Goal: Task Accomplishment & Management: Manage account settings

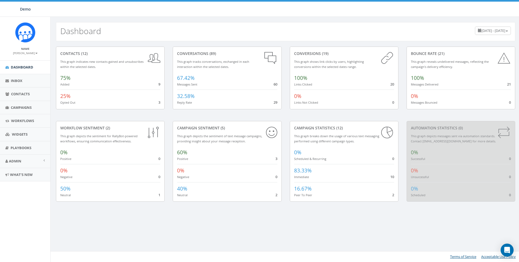
click at [30, 53] on small "[PERSON_NAME]" at bounding box center [25, 53] width 25 height 4
click at [132, 26] on div "Dashboard May 28, 2025 - August 26, 2025" at bounding box center [285, 31] width 459 height 19
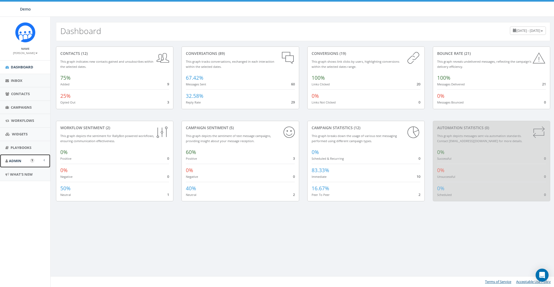
click at [11, 158] on span "Admin" at bounding box center [15, 160] width 12 height 5
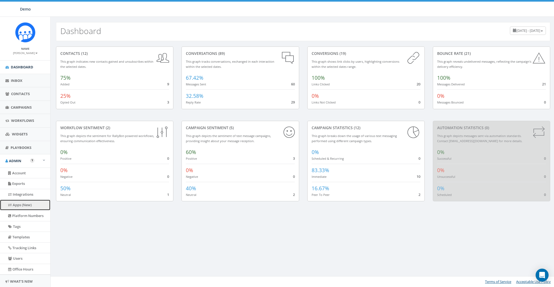
click at [21, 174] on link "Apps (New)" at bounding box center [25, 205] width 50 height 11
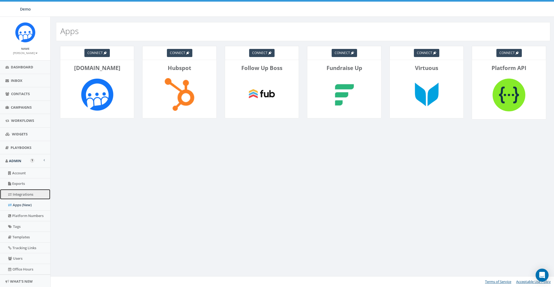
click at [19, 195] on link "Integrations" at bounding box center [25, 194] width 50 height 11
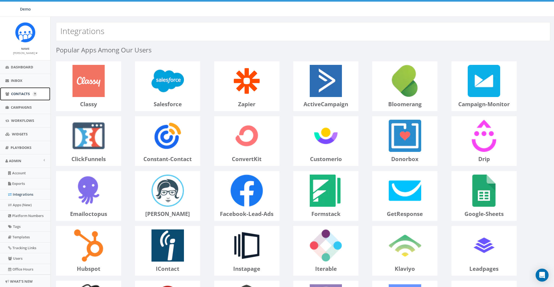
click at [15, 92] on span "Contacts" at bounding box center [20, 93] width 19 height 5
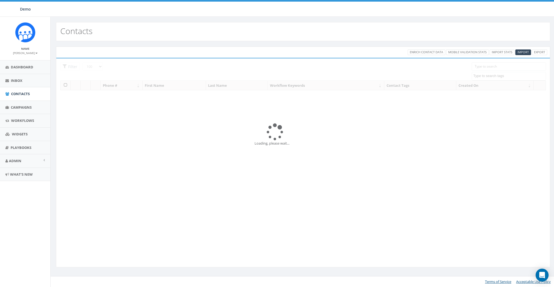
select select "100"
select select
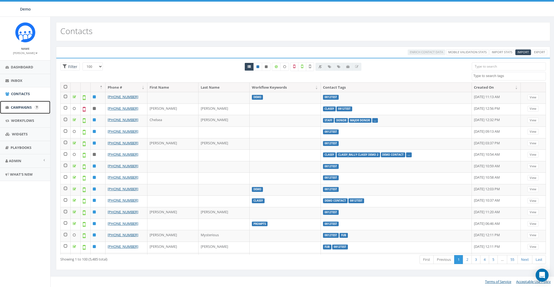
click at [26, 108] on span "Campaigns" at bounding box center [21, 107] width 21 height 5
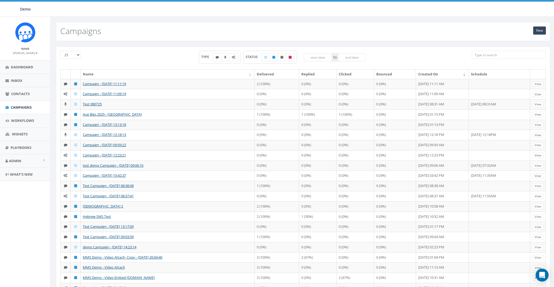
click at [547, 31] on div "New Campaigns" at bounding box center [303, 31] width 494 height 19
click at [544, 31] on link "New" at bounding box center [539, 30] width 13 height 8
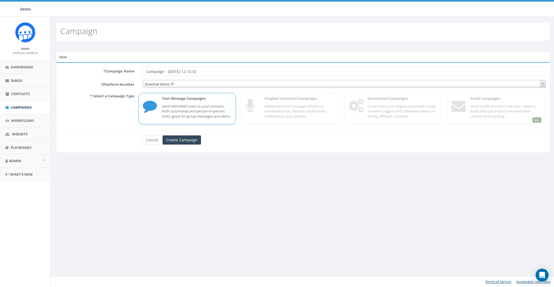
click at [404, 107] on div "* Select a Campaign Type Text Message Campaigns Send SMS/MMS texts to your cont…" at bounding box center [302, 108] width 493 height 33
click at [12, 105] on span "Campaigns" at bounding box center [21, 107] width 21 height 5
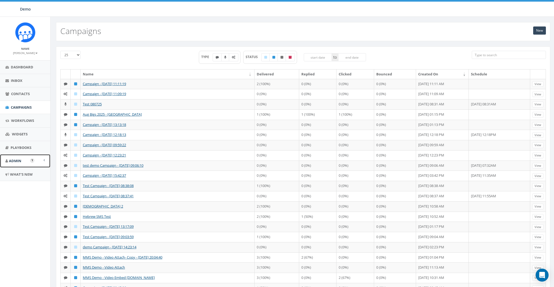
click at [15, 159] on span "Admin" at bounding box center [15, 160] width 12 height 5
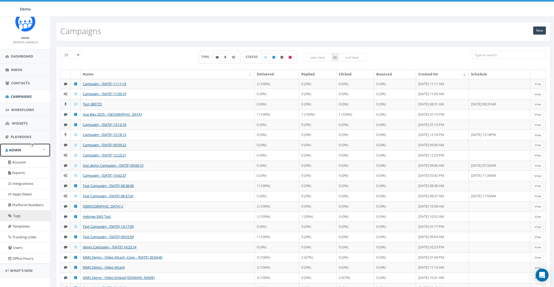
scroll to position [15, 0]
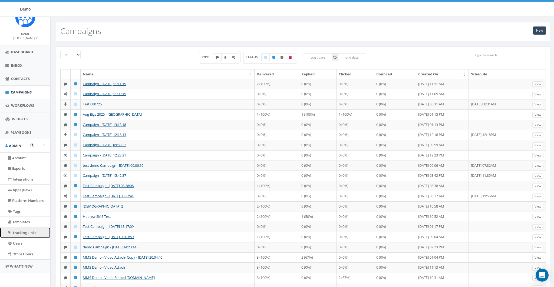
click at [23, 228] on link "Tracking Links" at bounding box center [25, 233] width 50 height 11
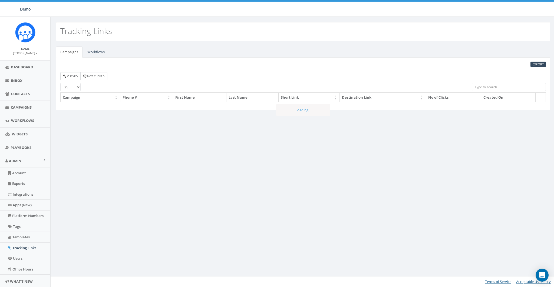
click at [74, 75] on small "Clicked" at bounding box center [72, 76] width 11 height 4
checkbox input "true"
click at [18, 62] on link "Dashboard" at bounding box center [25, 67] width 50 height 13
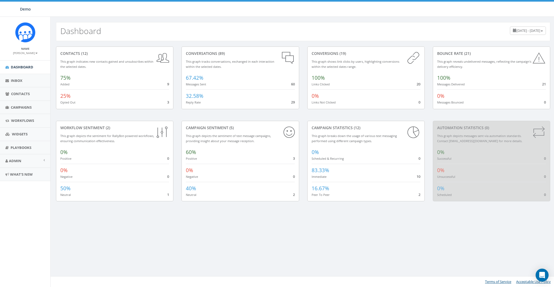
click at [516, 28] on span "[DATE] - [DATE]" at bounding box center [528, 30] width 24 height 5
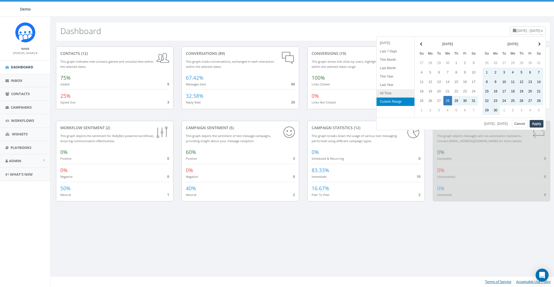
click at [383, 95] on li "All Time" at bounding box center [395, 93] width 38 height 8
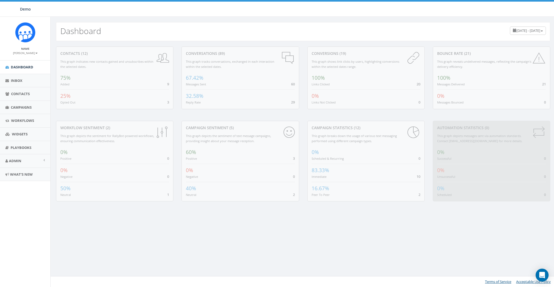
click at [404, 85] on div "100% Links Clicked 20" at bounding box center [365, 79] width 109 height 15
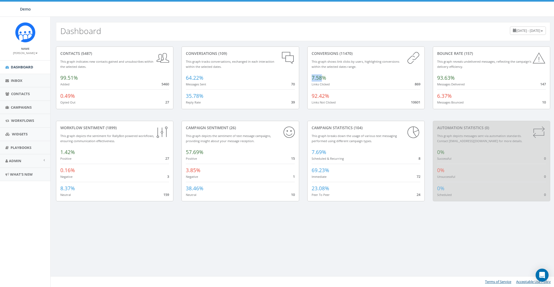
drag, startPoint x: 312, startPoint y: 78, endPoint x: 323, endPoint y: 78, distance: 11.1
click at [323, 78] on span "7.58%" at bounding box center [318, 77] width 15 height 7
click at [324, 77] on span "7.58%" at bounding box center [318, 77] width 15 height 7
click at [13, 95] on span "Contacts" at bounding box center [20, 93] width 19 height 5
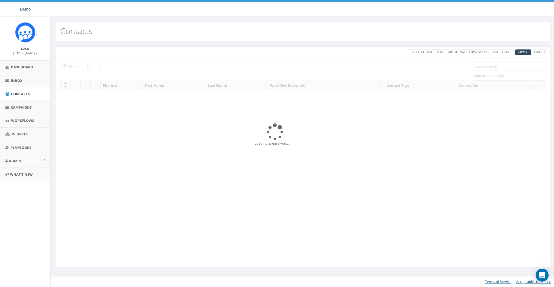
select select "100"
select select
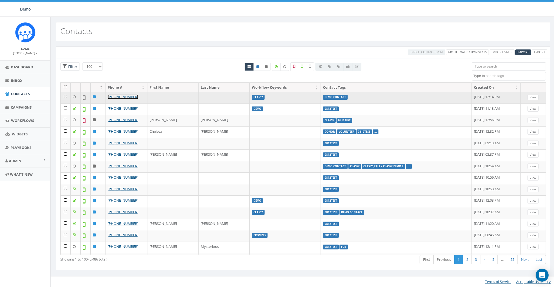
click at [124, 97] on link "[PHONE_NUMBER]" at bounding box center [123, 96] width 31 height 5
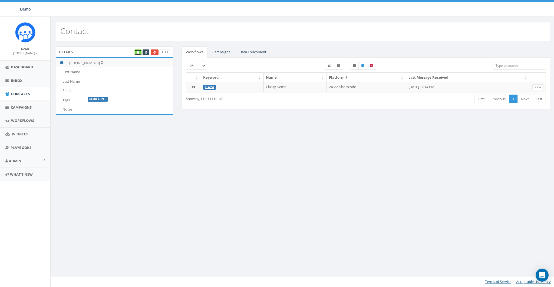
click at [137, 51] on icon at bounding box center [137, 52] width 3 height 3
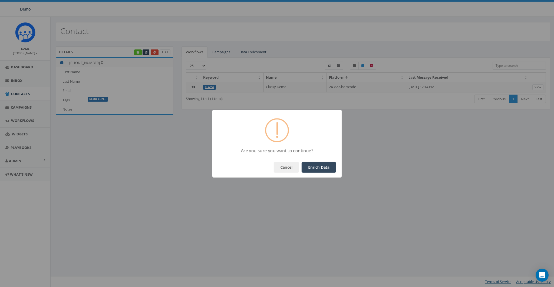
click at [318, 170] on button "Enrich Data" at bounding box center [318, 167] width 34 height 11
click at [322, 168] on button "OK" at bounding box center [326, 167] width 18 height 11
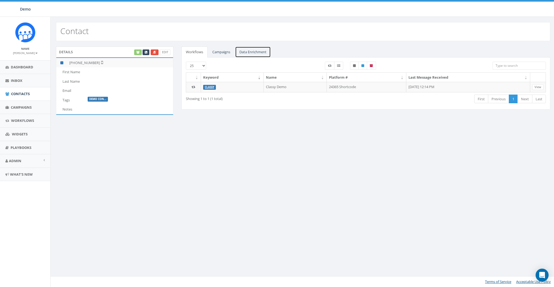
click at [259, 52] on link "Data Enrichment" at bounding box center [253, 51] width 36 height 11
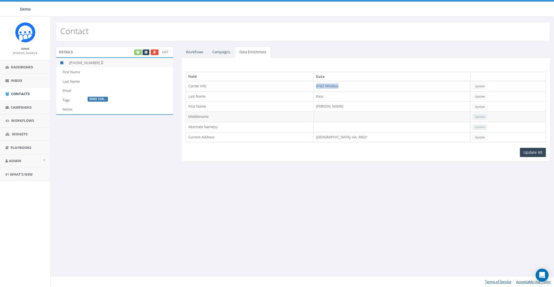
drag, startPoint x: 355, startPoint y: 85, endPoint x: 319, endPoint y: 86, distance: 36.2
click at [319, 86] on tr "Carrier Info AT&T Wireless Update" at bounding box center [366, 86] width 360 height 10
drag, startPoint x: 361, startPoint y: 135, endPoint x: 320, endPoint y: 137, distance: 41.7
click at [320, 137] on tr "Current Address Atlanta, GA, 30021 Update" at bounding box center [366, 137] width 360 height 10
click at [338, 88] on td "AT&T Wireless" at bounding box center [392, 86] width 156 height 10
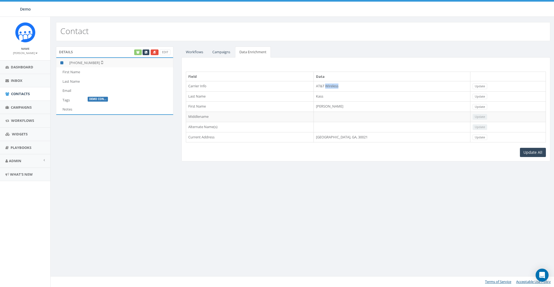
click at [338, 88] on td "AT&T Wireless" at bounding box center [392, 86] width 156 height 10
click at [360, 177] on div "Contact Details Edit +1 404-697-5920 First Name Last Name Email Tags DEMO CON..…" at bounding box center [302, 152] width 505 height 270
click at [197, 55] on link "Workflows" at bounding box center [194, 51] width 26 height 11
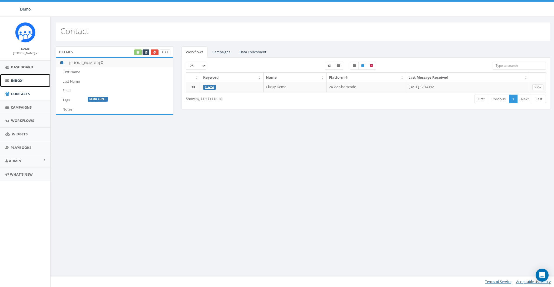
click at [18, 82] on span "Inbox" at bounding box center [17, 80] width 12 height 5
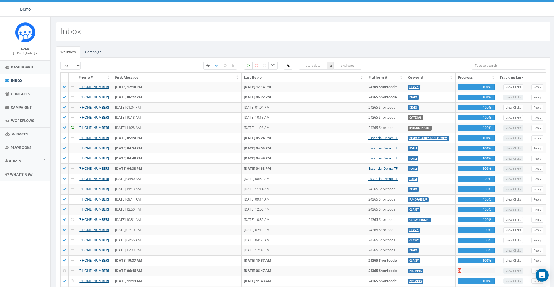
click at [248, 67] on icon at bounding box center [248, 65] width 3 height 3
checkbox input "true"
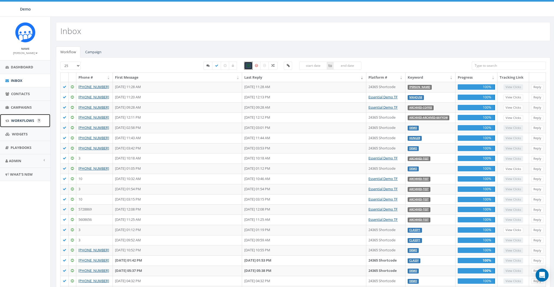
click at [24, 122] on span "Workflows" at bounding box center [22, 120] width 23 height 5
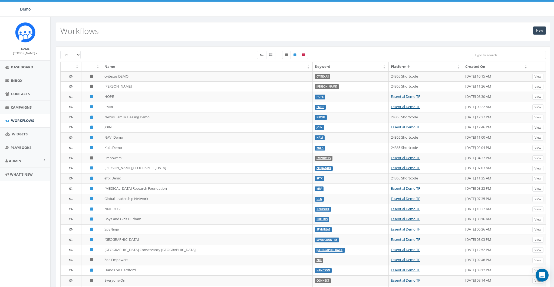
click at [483, 56] on input "search" at bounding box center [508, 55] width 74 height 8
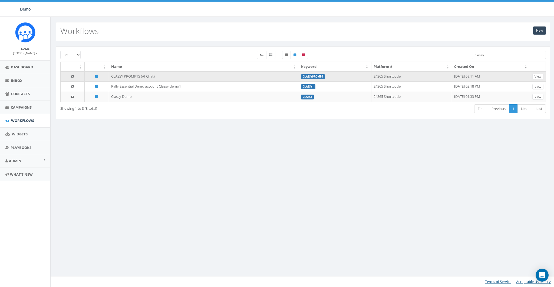
type input "classy"
click at [303, 75] on link "CLASSYPROMPT" at bounding box center [313, 77] width 21 height 4
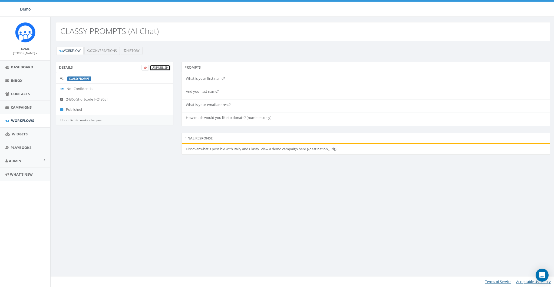
click at [162, 67] on link "UnPublish" at bounding box center [159, 68] width 21 height 6
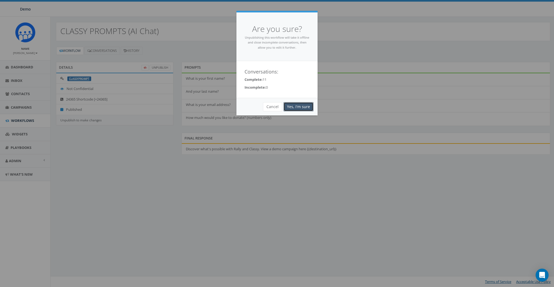
click at [296, 105] on link "Yes, I'm sure" at bounding box center [298, 106] width 30 height 9
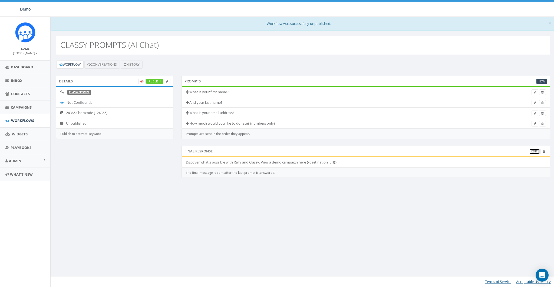
click at [534, 150] on link "Edit" at bounding box center [534, 152] width 11 height 6
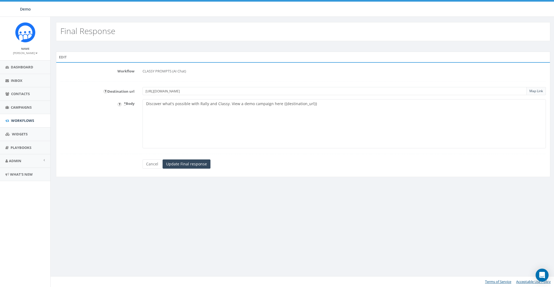
click at [536, 93] on span "Map Link" at bounding box center [535, 91] width 19 height 8
click at [535, 92] on link "Map Link" at bounding box center [536, 91] width 14 height 5
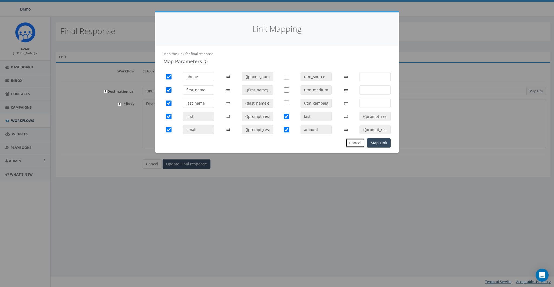
click at [355, 145] on button "Cancel" at bounding box center [354, 142] width 19 height 9
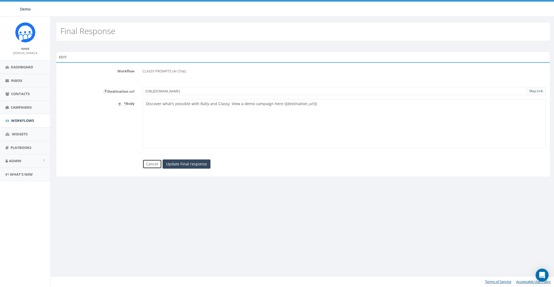
click at [150, 166] on link "Cancel" at bounding box center [151, 163] width 19 height 9
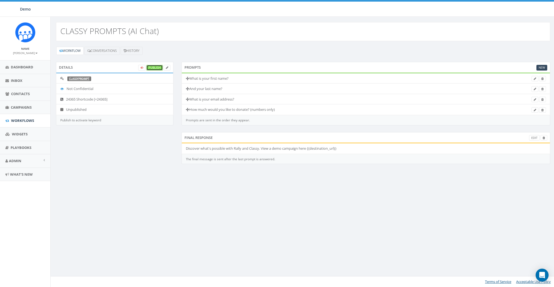
click at [153, 68] on link "Publish" at bounding box center [154, 68] width 16 height 6
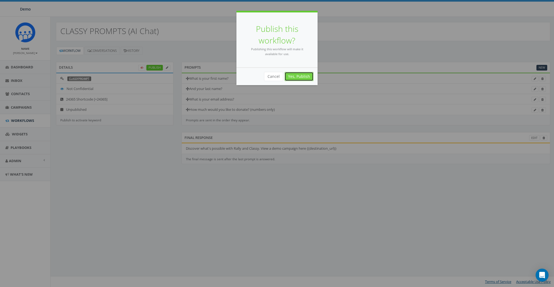
click at [299, 77] on link "Yes, Publish" at bounding box center [298, 76] width 29 height 9
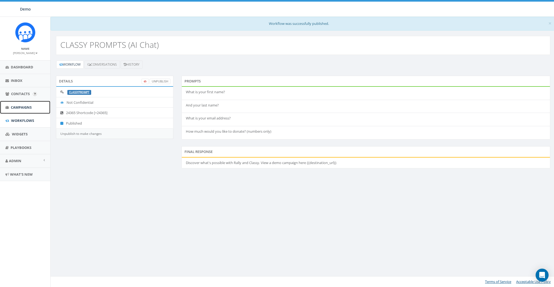
click at [21, 106] on span "Campaigns" at bounding box center [21, 107] width 21 height 5
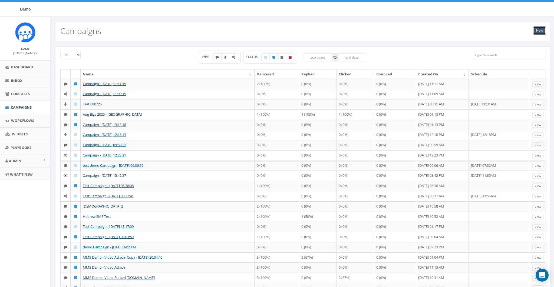
click at [540, 29] on link "New" at bounding box center [539, 30] width 13 height 8
